Goal: Task Accomplishment & Management: Complete application form

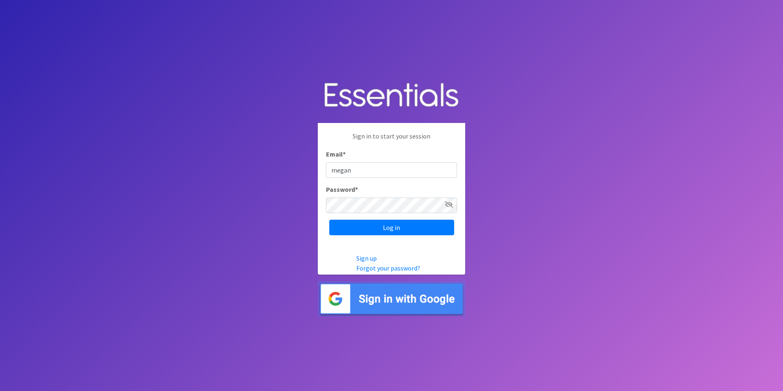
type input "[PERSON_NAME][EMAIL_ADDRESS][PERSON_NAME][DOMAIN_NAME]"
click at [329, 220] on input "Log in" at bounding box center [391, 228] width 125 height 16
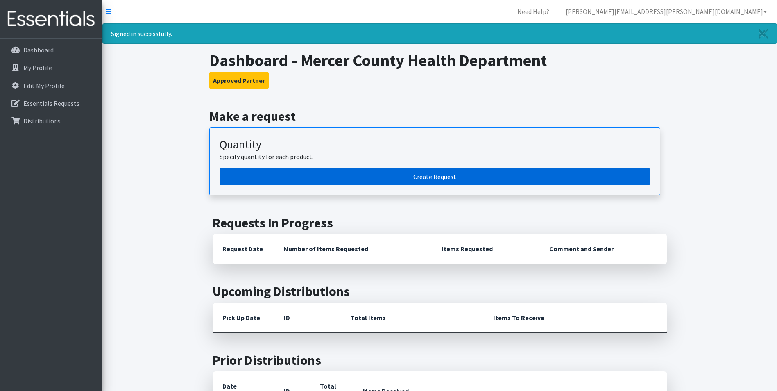
click at [292, 175] on link "Create Request" at bounding box center [435, 176] width 431 height 17
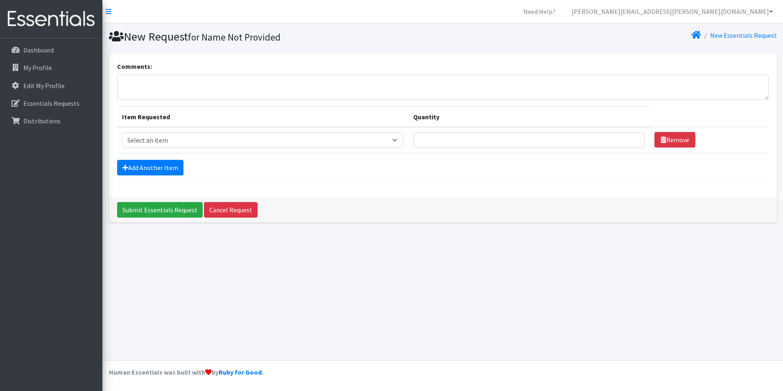
click at [173, 151] on td "Item Requested Select an item Diapers - Newborn Diapers - Preemie Diapers - Siz…" at bounding box center [262, 140] width 291 height 26
click at [174, 145] on select "Select an item Diapers - Newborn Diapers - Preemie Diapers - Size 1 Diapers - S…" at bounding box center [262, 140] width 281 height 16
select select "94"
click at [122, 132] on select "Select an item Diapers - Newborn Diapers - Preemie Diapers - Size 1 Diapers - S…" at bounding box center [262, 140] width 281 height 16
click at [156, 168] on link "Add Another Item" at bounding box center [150, 168] width 66 height 16
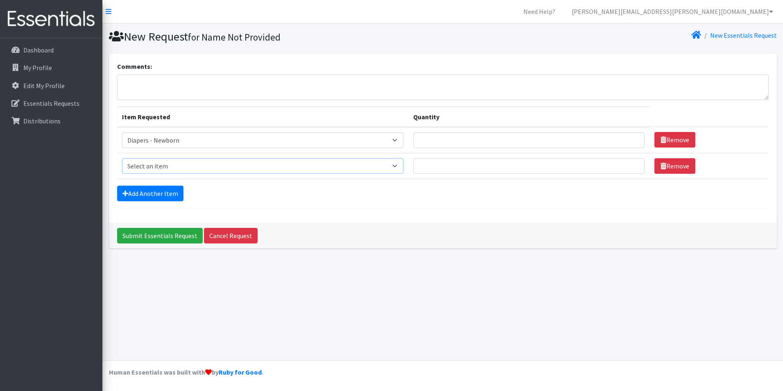
click at [166, 161] on select "Select an item Diapers - Newborn Diapers - Preemie Diapers - Size 1 Diapers - S…" at bounding box center [262, 166] width 281 height 16
select select "96"
click at [122, 158] on select "Select an item Diapers - Newborn Diapers - Preemie Diapers - Size 1 Diapers - S…" at bounding box center [262, 166] width 281 height 16
click at [171, 192] on link "Add Another Item" at bounding box center [150, 194] width 66 height 16
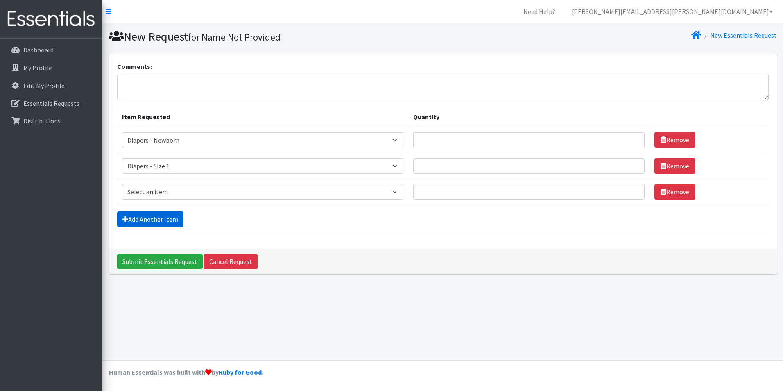
click at [168, 224] on link "Add Another Item" at bounding box center [150, 219] width 66 height 16
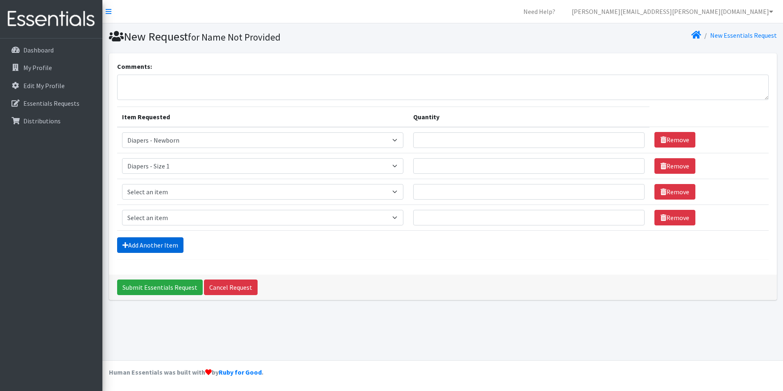
click at [167, 244] on link "Add Another Item" at bounding box center [150, 245] width 66 height 16
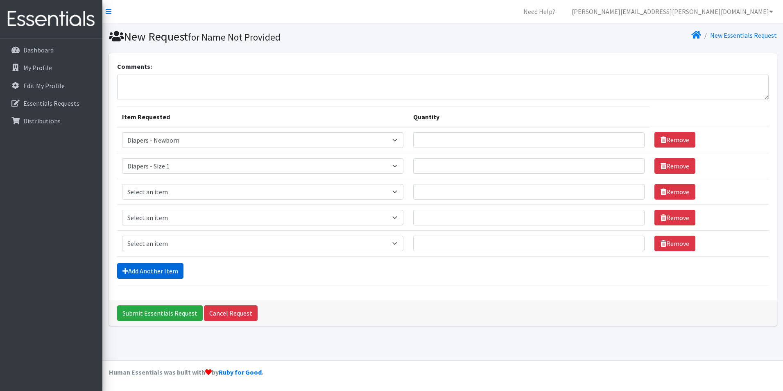
drag, startPoint x: 166, startPoint y: 273, endPoint x: 171, endPoint y: 235, distance: 38.5
click at [166, 274] on link "Add Another Item" at bounding box center [150, 271] width 66 height 16
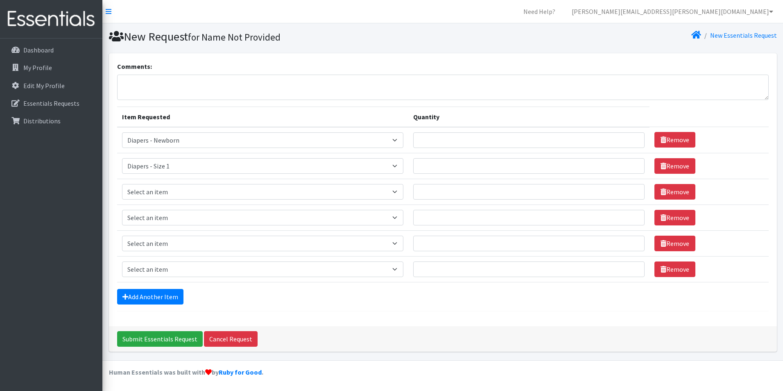
click at [172, 180] on td "Item Requested Select an item Diapers - Newborn Diapers - Preemie Diapers - Siz…" at bounding box center [262, 192] width 291 height 26
drag, startPoint x: 172, startPoint y: 192, endPoint x: 176, endPoint y: 189, distance: 5.0
click at [172, 192] on select "Select an item Diapers - Newborn Diapers - Preemie Diapers - Size 1 Diapers - S…" at bounding box center [262, 192] width 281 height 16
select select "97"
click at [122, 184] on select "Select an item Diapers - Newborn Diapers - Preemie Diapers - Size 1 Diapers - S…" at bounding box center [262, 192] width 281 height 16
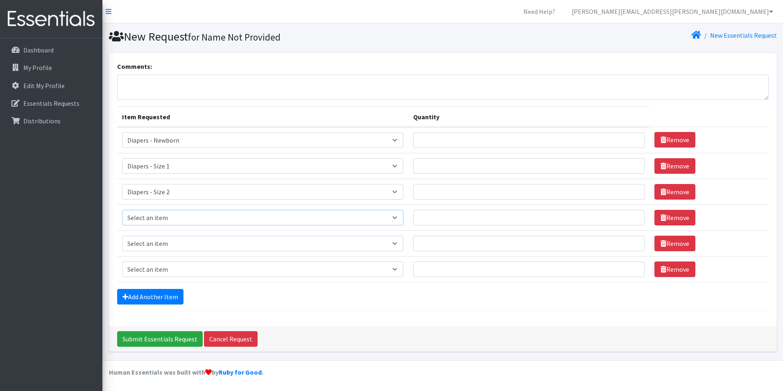
click at [190, 223] on select "Select an item Diapers - Newborn Diapers - Preemie Diapers - Size 1 Diapers - S…" at bounding box center [262, 218] width 281 height 16
select select "98"
click at [122, 210] on select "Select an item Diapers - Newborn Diapers - Preemie Diapers - Size 1 Diapers - S…" at bounding box center [262, 218] width 281 height 16
drag, startPoint x: 180, startPoint y: 243, endPoint x: 186, endPoint y: 235, distance: 9.7
click at [180, 243] on select "Select an item Diapers - Newborn Diapers - Preemie Diapers - Size 1 Diapers - S…" at bounding box center [262, 244] width 281 height 16
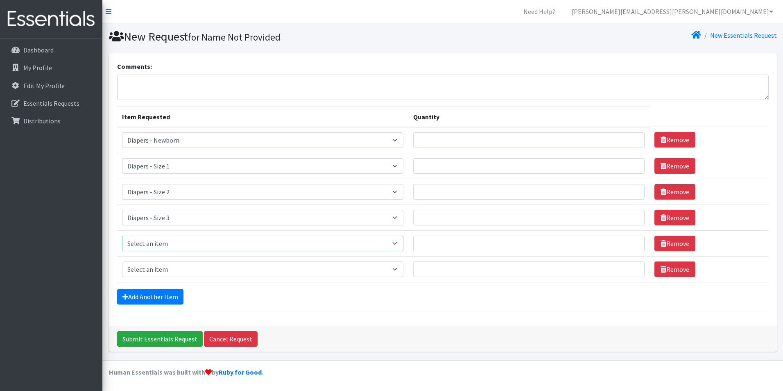
select select "73"
click at [122, 236] on select "Select an item Diapers - Newborn Diapers - Preemie Diapers - Size 1 Diapers - S…" at bounding box center [262, 244] width 281 height 16
click at [166, 278] on td "Item Requested Select an item Diapers - Newborn Diapers - Preemie Diapers - Siz…" at bounding box center [262, 269] width 291 height 26
click at [165, 274] on select "Select an item Diapers - Newborn Diapers - Preemie Diapers - Size 1 Diapers - S…" at bounding box center [262, 269] width 281 height 16
select select "74"
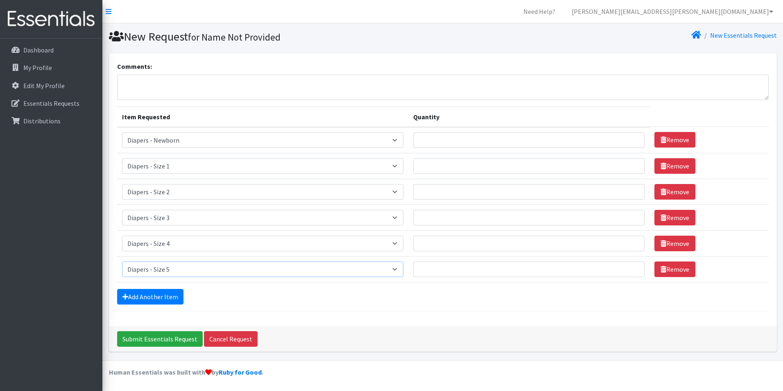
click at [122, 261] on select "Select an item Diapers - Newborn Diapers - Preemie Diapers - Size 1 Diapers - S…" at bounding box center [262, 269] width 281 height 16
click at [153, 305] on form "Comments: Item Requested Quantity Item Requested Select an item Diapers - Newbo…" at bounding box center [443, 186] width 652 height 250
click at [164, 290] on link "Add Another Item" at bounding box center [150, 297] width 66 height 16
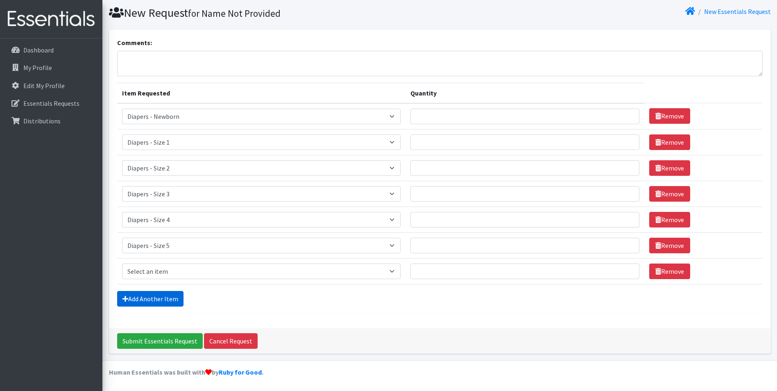
click at [165, 299] on link "Add Another Item" at bounding box center [150, 299] width 66 height 16
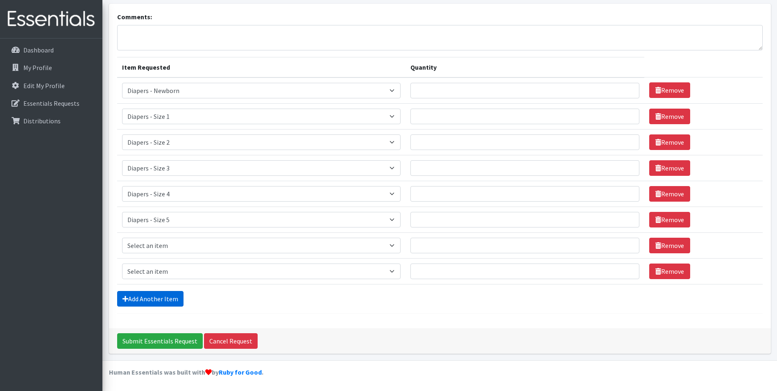
click at [159, 295] on link "Add Another Item" at bounding box center [150, 299] width 66 height 16
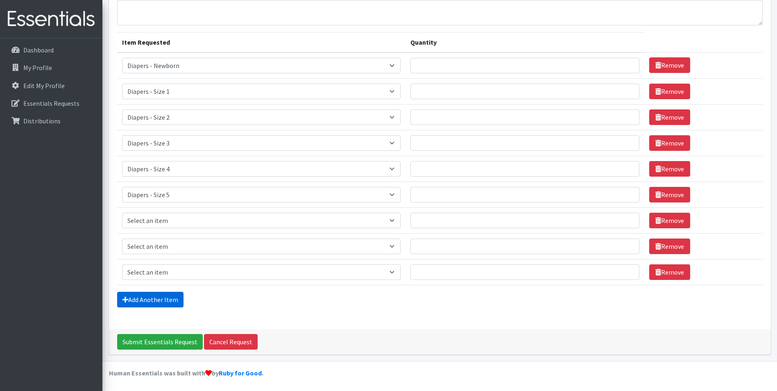
scroll to position [75, 0]
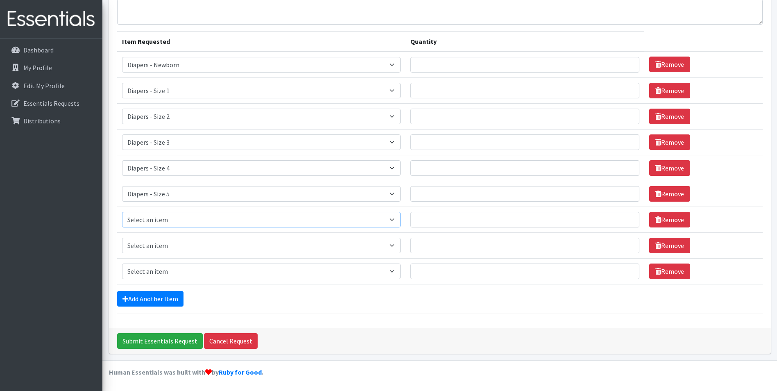
click at [152, 216] on select "Select an item Diapers - Newborn Diapers - Preemie Diapers - Size 1 Diapers - S…" at bounding box center [261, 220] width 279 height 16
select select "75"
click at [122, 212] on select "Select an item Diapers - Newborn Diapers - Preemie Diapers - Size 1 Diapers - S…" at bounding box center [261, 220] width 279 height 16
click at [163, 242] on select "Select an item Diapers - Newborn Diapers - Preemie Diapers - Size 1 Diapers - S…" at bounding box center [261, 246] width 279 height 16
select select "15080"
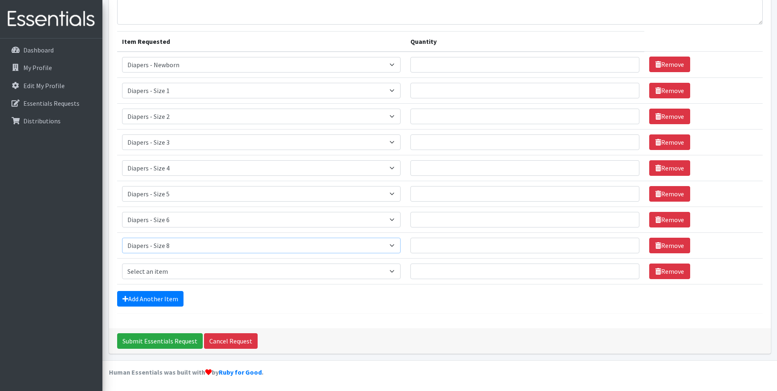
click at [122, 238] on select "Select an item Diapers - Newborn Diapers - Preemie Diapers - Size 1 Diapers - S…" at bounding box center [261, 246] width 279 height 16
click at [159, 297] on link "Add Another Item" at bounding box center [150, 299] width 66 height 16
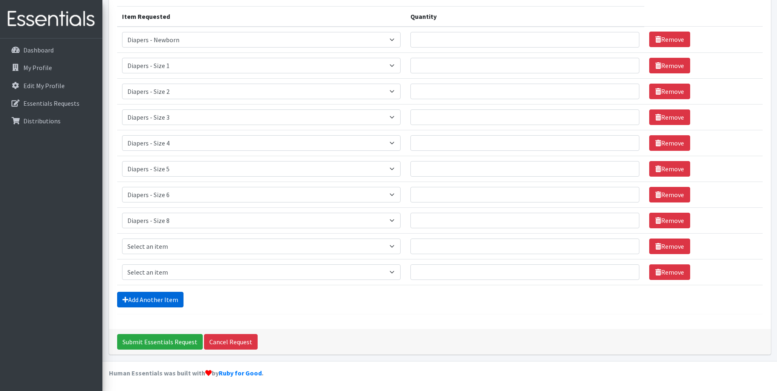
scroll to position [101, 0]
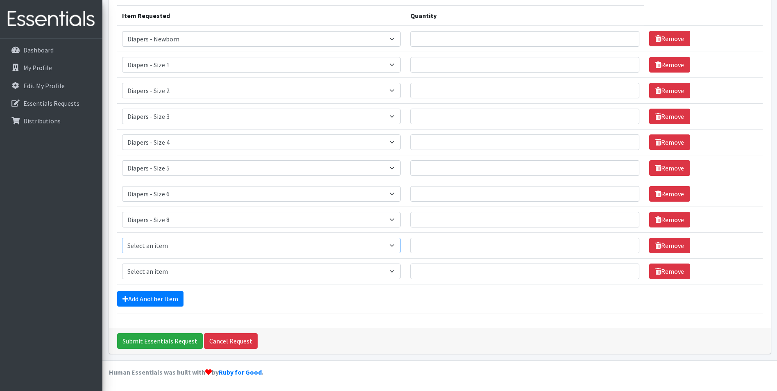
click at [163, 248] on select "Select an item Diapers - Newborn Diapers - Preemie Diapers - Size 1 Diapers - S…" at bounding box center [261, 246] width 279 height 16
select select "79"
click at [122, 238] on select "Select an item Diapers - Newborn Diapers - Preemie Diapers - Size 1 Diapers - S…" at bounding box center [261, 246] width 279 height 16
click at [162, 274] on select "Select an item Diapers - Newborn Diapers - Preemie Diapers - Size 1 Diapers - S…" at bounding box center [261, 271] width 279 height 16
select select "1302"
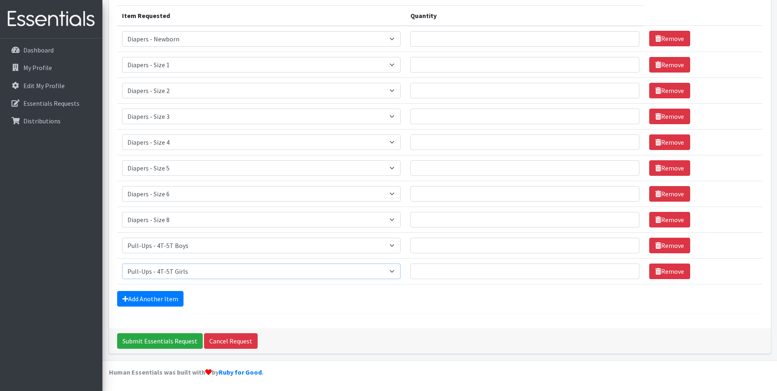
click at [122, 263] on select "Select an item Diapers - Newborn Diapers - Preemie Diapers - Size 1 Diapers - S…" at bounding box center [261, 271] width 279 height 16
click at [300, 306] on div "Add Another Item" at bounding box center [440, 299] width 646 height 16
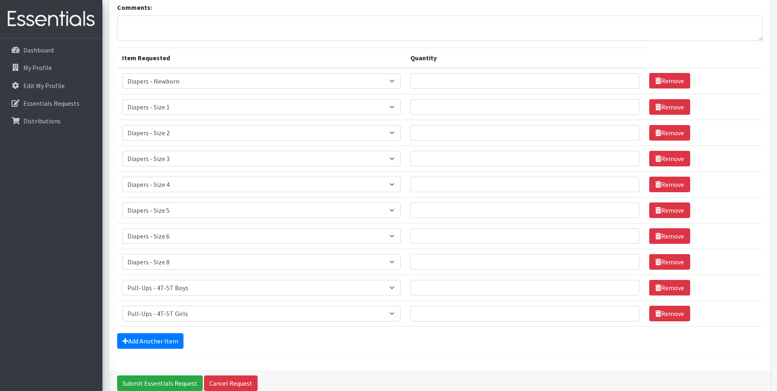
scroll to position [19, 0]
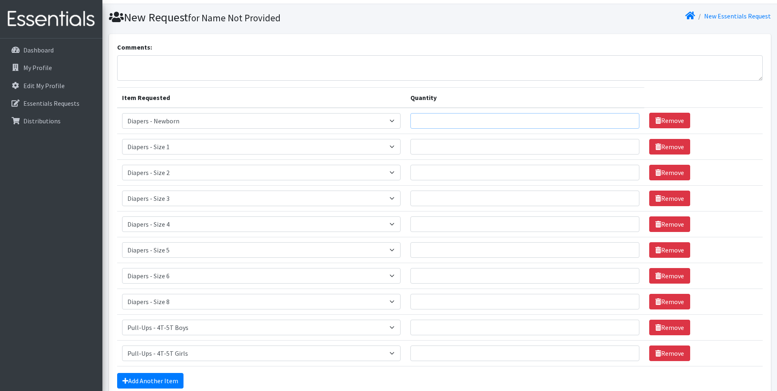
click at [467, 116] on input "Quantity" at bounding box center [524, 121] width 229 height 16
click at [467, 117] on input "Quantity" at bounding box center [524, 121] width 229 height 16
type input "100"
click at [443, 145] on input "Quantity" at bounding box center [524, 147] width 229 height 16
drag, startPoint x: 443, startPoint y: 145, endPoint x: 401, endPoint y: 147, distance: 41.8
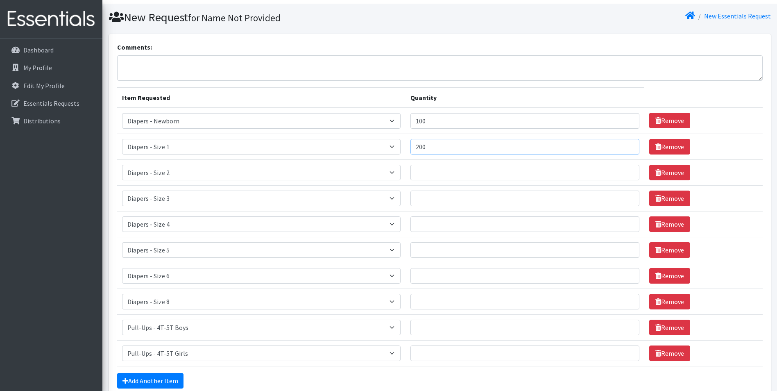
click at [401, 147] on tr "Item Requested Select an item Diapers - Newborn Diapers - Preemie Diapers - Siz…" at bounding box center [440, 147] width 646 height 26
type input "150"
click at [439, 172] on input "Quantity" at bounding box center [524, 173] width 229 height 16
type input "200"
click at [455, 199] on input "Quantity" at bounding box center [524, 198] width 229 height 16
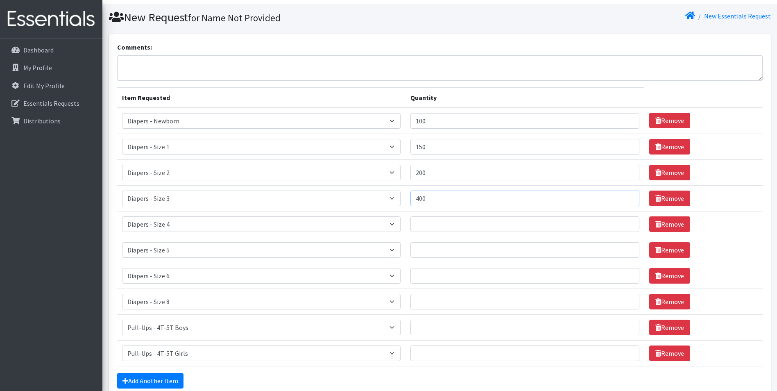
type input "400"
click at [440, 227] on input "Quantity" at bounding box center [524, 224] width 229 height 16
type input "600"
click at [438, 239] on td "Quantity" at bounding box center [525, 250] width 239 height 26
click at [439, 249] on input "Quantity" at bounding box center [524, 250] width 229 height 16
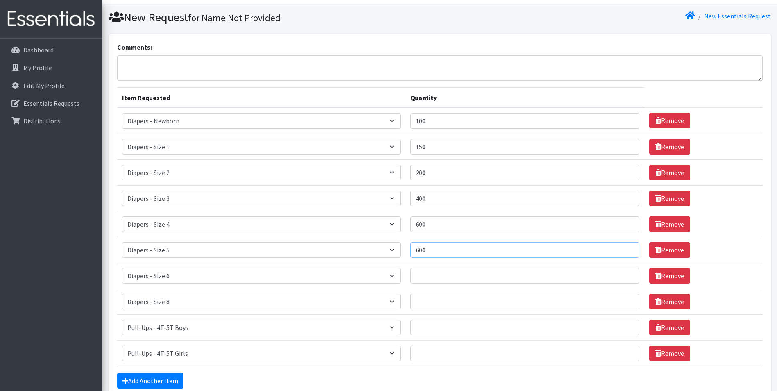
type input "600"
click at [427, 275] on input "Quantity" at bounding box center [524, 276] width 229 height 16
type input "500"
click at [447, 306] on input "Quantity" at bounding box center [524, 302] width 229 height 16
type input "150"
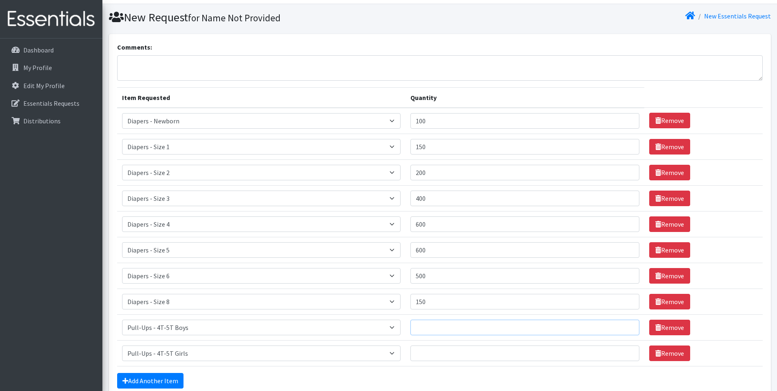
click at [439, 326] on input "Quantity" at bounding box center [524, 328] width 229 height 16
type input "60"
click at [433, 359] on input "Quantity" at bounding box center [524, 353] width 229 height 16
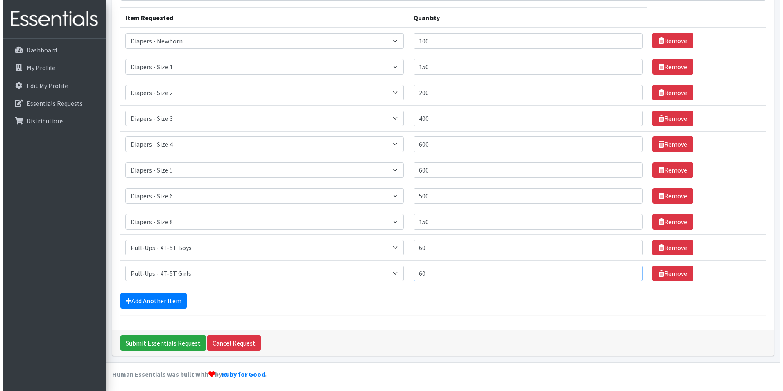
scroll to position [101, 0]
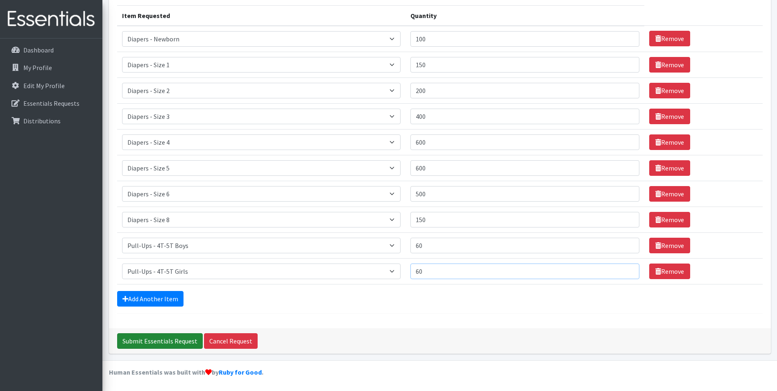
type input "60"
click at [152, 338] on input "Submit Essentials Request" at bounding box center [160, 341] width 86 height 16
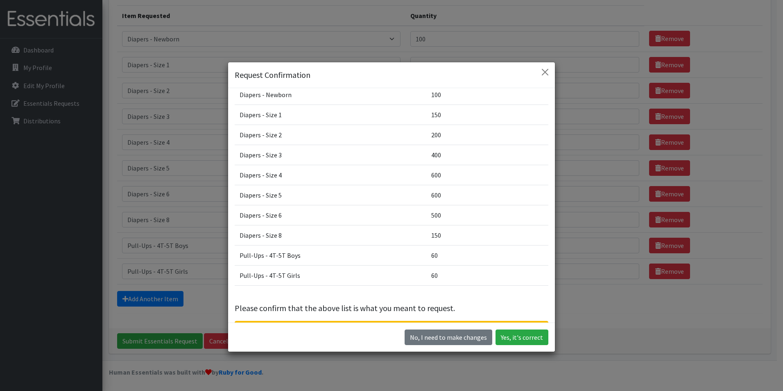
scroll to position [63, 0]
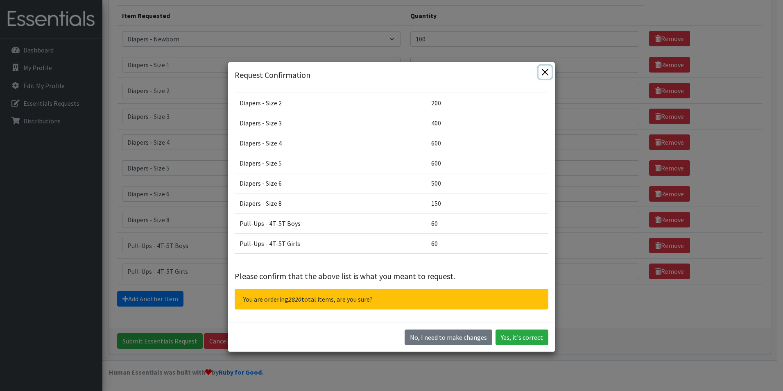
click at [539, 73] on button "Close" at bounding box center [545, 72] width 13 height 13
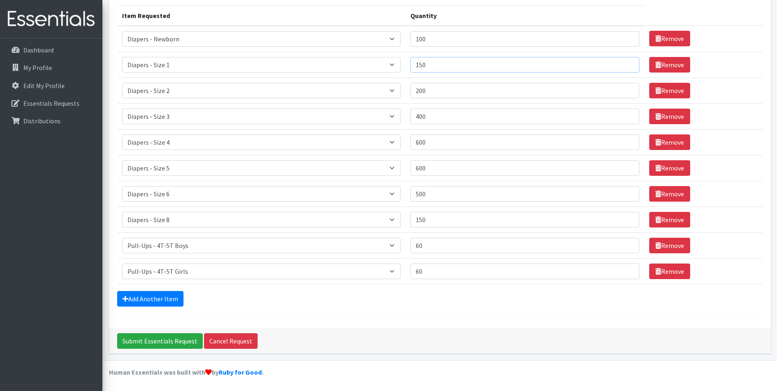
click at [441, 66] on input "150" at bounding box center [524, 65] width 229 height 16
drag, startPoint x: 458, startPoint y: 118, endPoint x: 380, endPoint y: 117, distance: 77.8
click at [381, 118] on tr "Item Requested Select an item Diapers - Newborn Diapers - Preemie Diapers - Siz…" at bounding box center [440, 116] width 646 height 26
type input "350"
click at [449, 142] on input "600" at bounding box center [524, 142] width 229 height 16
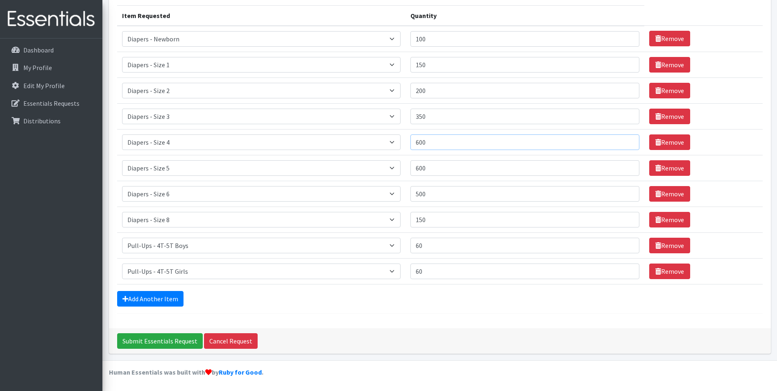
click at [449, 142] on input "600" at bounding box center [524, 142] width 229 height 16
drag, startPoint x: 449, startPoint y: 142, endPoint x: 391, endPoint y: 147, distance: 58.8
click at [392, 147] on tr "Item Requested Select an item Diapers - Newborn Diapers - Preemie Diapers - Siz…" at bounding box center [440, 142] width 646 height 26
drag, startPoint x: 462, startPoint y: 165, endPoint x: 351, endPoint y: 168, distance: 111.1
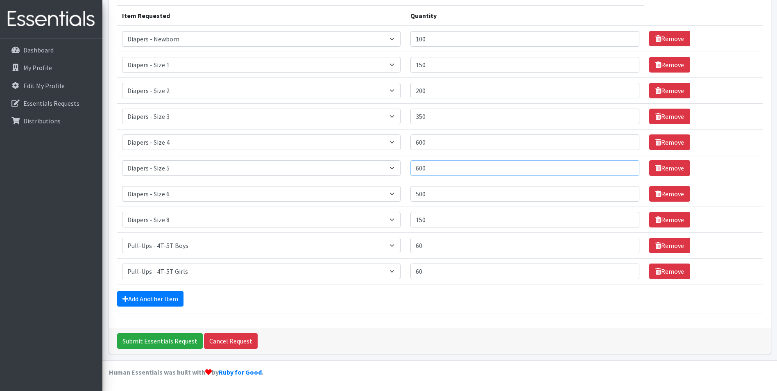
click at [353, 168] on tr "Item Requested Select an item Diapers - Newborn Diapers - Preemie Diapers - Siz…" at bounding box center [440, 168] width 646 height 26
type input "500"
click at [160, 345] on input "Submit Essentials Request" at bounding box center [160, 341] width 86 height 16
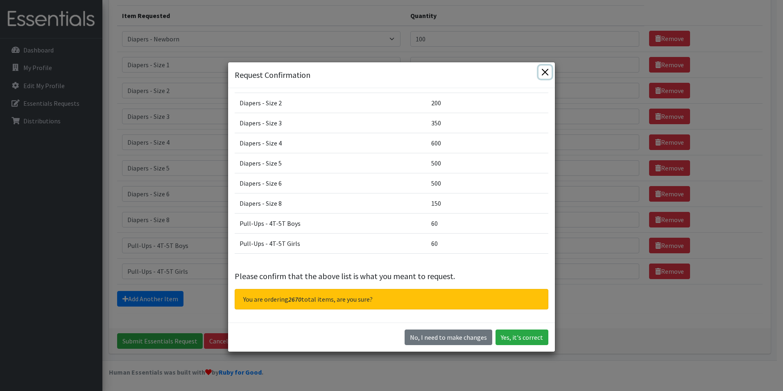
click at [543, 66] on button "Close" at bounding box center [545, 72] width 13 height 13
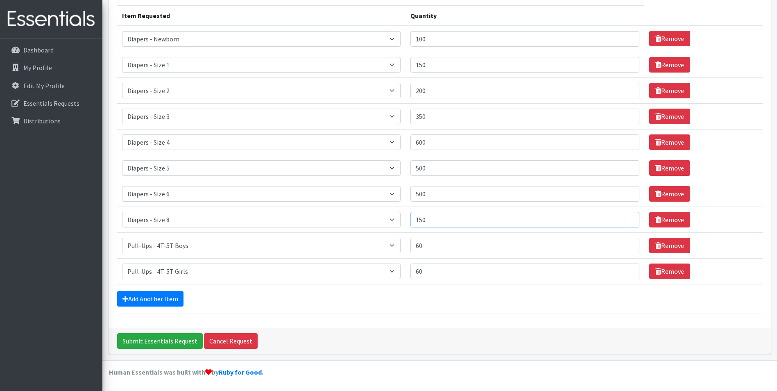
drag, startPoint x: 451, startPoint y: 215, endPoint x: 352, endPoint y: 215, distance: 99.1
click at [354, 215] on tr "Item Requested Select an item Diapers - Newborn Diapers - Preemie Diapers - Siz…" at bounding box center [440, 219] width 646 height 26
type input "100"
click at [353, 296] on div "Add Another Item" at bounding box center [440, 299] width 646 height 16
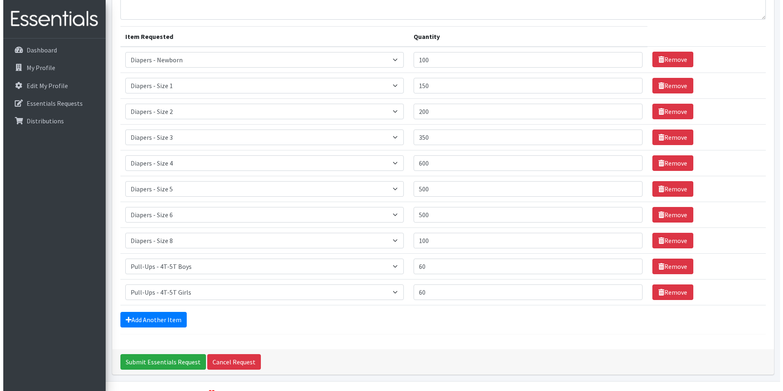
scroll to position [60, 0]
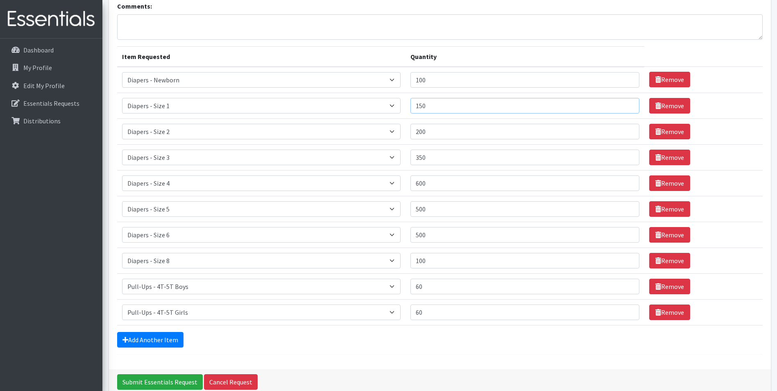
drag, startPoint x: 451, startPoint y: 100, endPoint x: 355, endPoint y: 105, distance: 96.0
click at [357, 103] on tr "Item Requested Select an item Diapers - Newborn Diapers - Preemie Diapers - Siz…" at bounding box center [440, 106] width 646 height 26
drag, startPoint x: 336, startPoint y: 280, endPoint x: 276, endPoint y: 274, distance: 60.0
click at [289, 276] on tr "Item Requested Select an item Diapers - Newborn Diapers - Preemie Diapers - Siz…" at bounding box center [440, 286] width 646 height 26
type input "40"
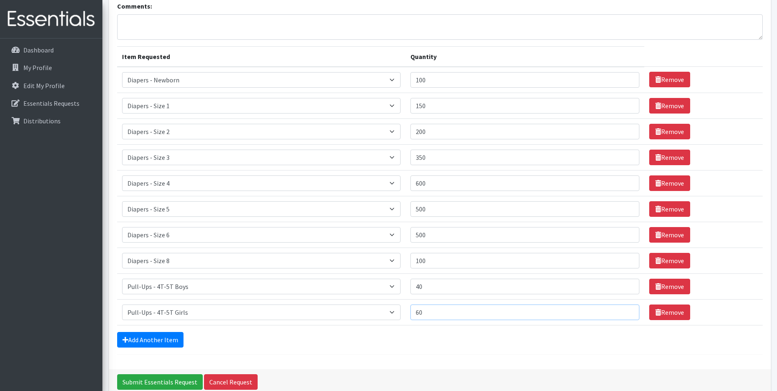
drag, startPoint x: 444, startPoint y: 318, endPoint x: 281, endPoint y: 317, distance: 163.1
click at [286, 317] on tr "Item Requested Select an item Diapers - Newborn Diapers - Preemie Diapers - Siz…" at bounding box center [440, 312] width 646 height 26
type input "40"
click at [143, 384] on input "Submit Essentials Request" at bounding box center [160, 382] width 86 height 16
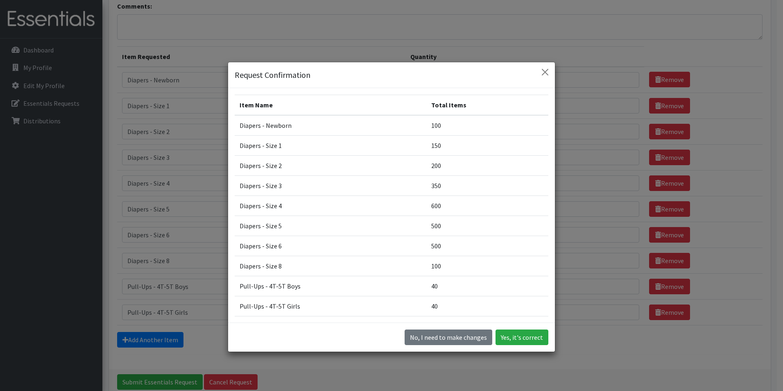
scroll to position [63, 0]
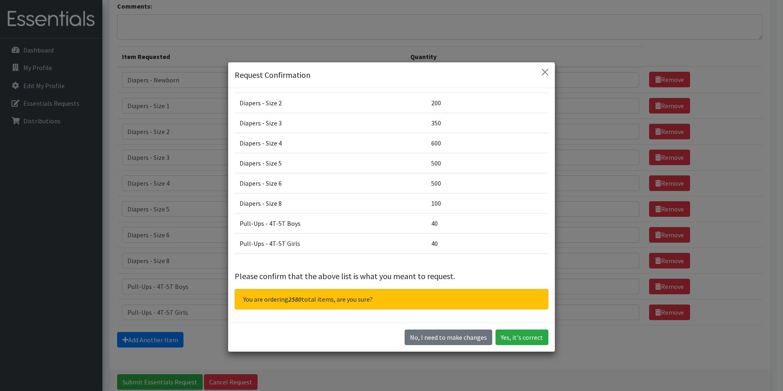
click at [549, 68] on div "Request Confirmation" at bounding box center [391, 75] width 327 height 26
click at [544, 71] on button "Close" at bounding box center [545, 72] width 13 height 13
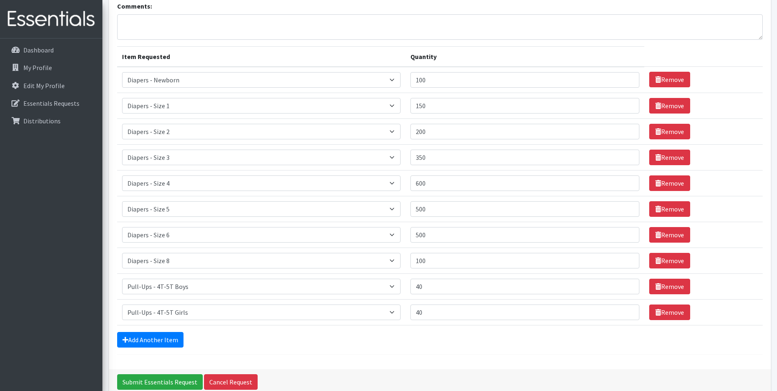
click at [481, 167] on td "Quantity 350" at bounding box center [525, 157] width 239 height 26
click at [477, 177] on input "600" at bounding box center [524, 183] width 229 height 16
type input "6"
type input "575"
drag, startPoint x: 372, startPoint y: 213, endPoint x: 246, endPoint y: 210, distance: 126.2
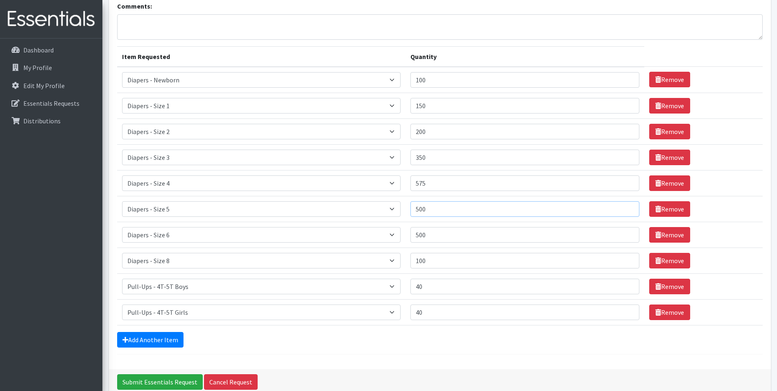
click at [249, 210] on tr "Item Requested Select an item Diapers - Newborn Diapers - Preemie Diapers - Siz…" at bounding box center [440, 209] width 646 height 26
type input "475"
drag, startPoint x: 455, startPoint y: 132, endPoint x: 316, endPoint y: 137, distance: 138.6
click at [326, 138] on tr "Item Requested Select an item Diapers - Newborn Diapers - Preemie Diapers - Siz…" at bounding box center [440, 131] width 646 height 26
type input "175"
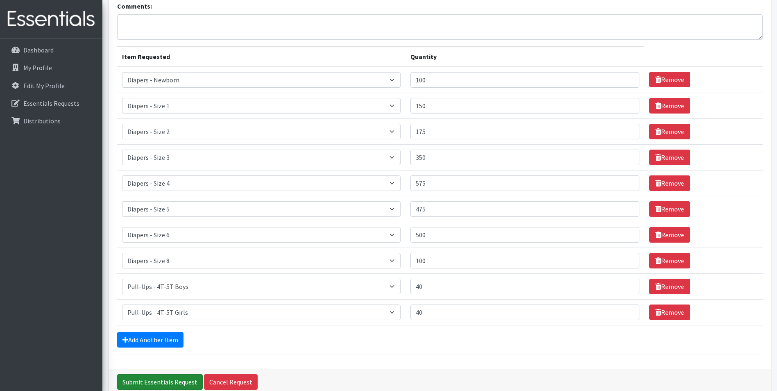
click at [160, 389] on input "Submit Essentials Request" at bounding box center [160, 382] width 86 height 16
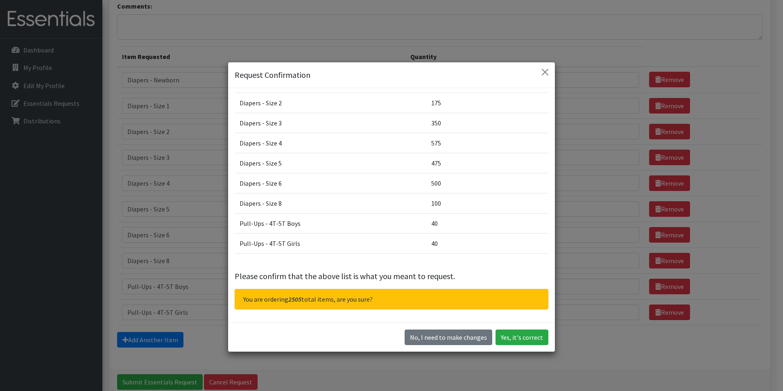
click at [549, 76] on div "Request Confirmation" at bounding box center [391, 75] width 327 height 26
click at [551, 69] on div "Request Confirmation" at bounding box center [391, 75] width 327 height 26
click at [545, 72] on button "Close" at bounding box center [545, 72] width 13 height 13
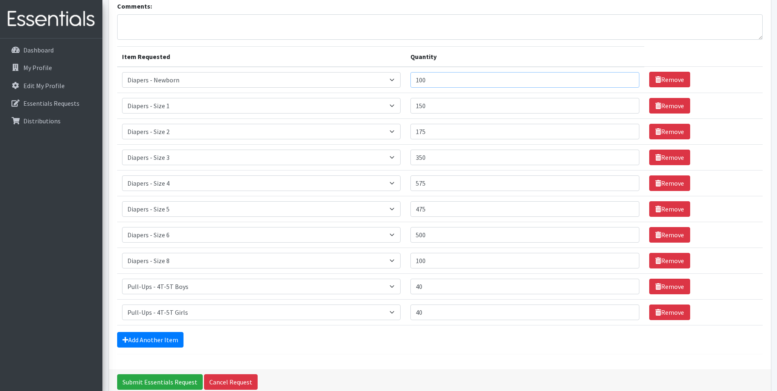
drag, startPoint x: 492, startPoint y: 78, endPoint x: 305, endPoint y: 74, distance: 187.7
click at [367, 74] on tr "Item Requested Select an item Diapers - Newborn Diapers - Preemie Diapers - Siz…" at bounding box center [440, 80] width 646 height 26
type input "75"
click at [126, 377] on input "Submit Essentials Request" at bounding box center [160, 382] width 86 height 16
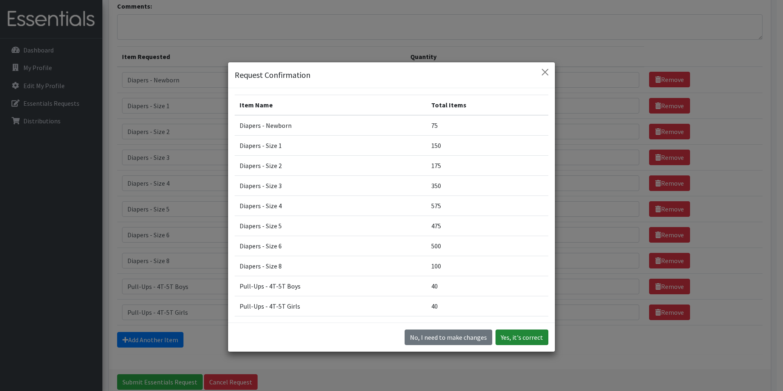
click at [534, 336] on button "Yes, it's correct" at bounding box center [522, 337] width 53 height 16
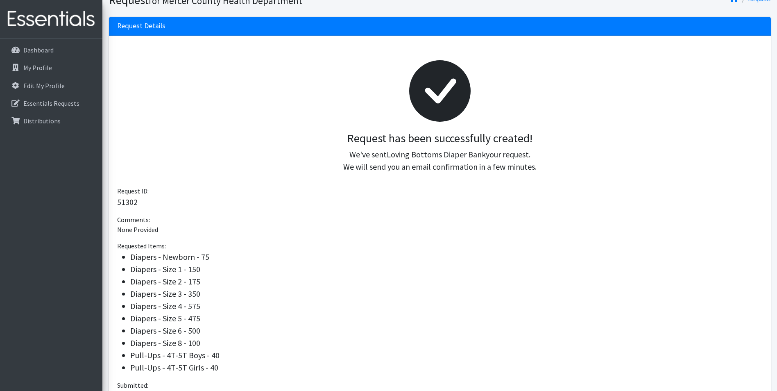
scroll to position [149, 0]
